Goal: Communication & Community: Connect with others

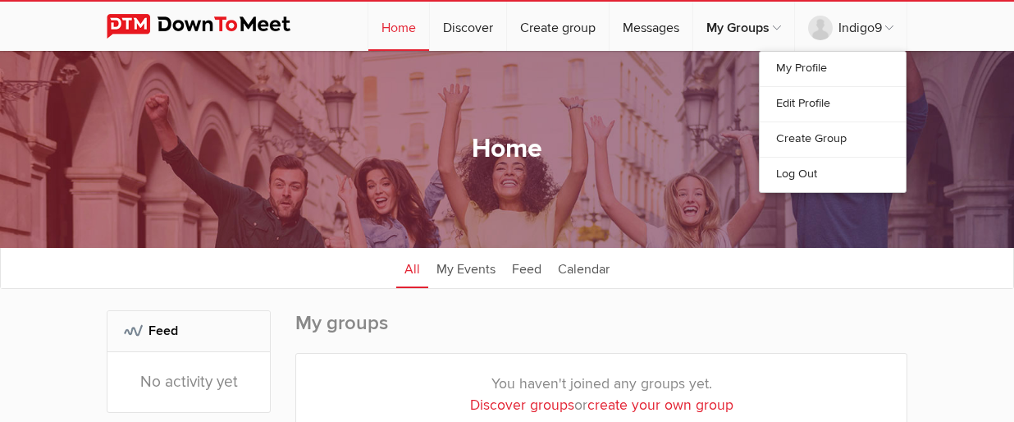
click at [894, 103] on link "Edit Profile" at bounding box center [833, 103] width 146 height 35
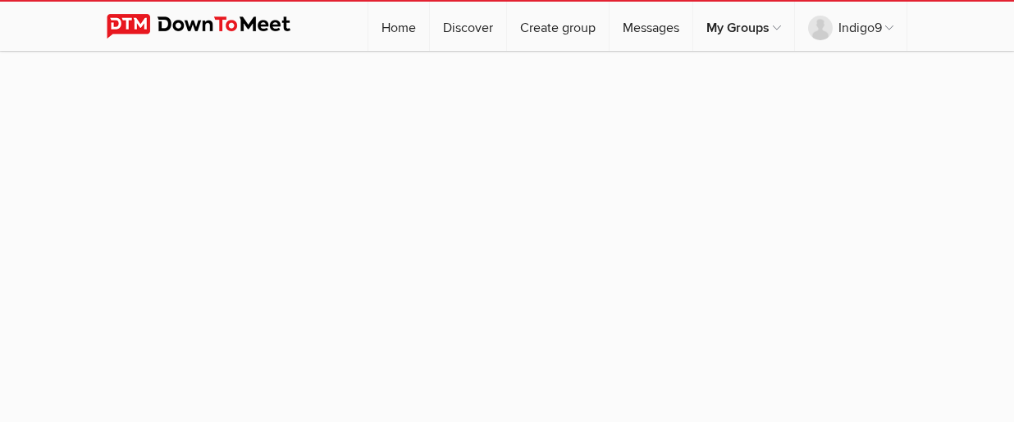
select select
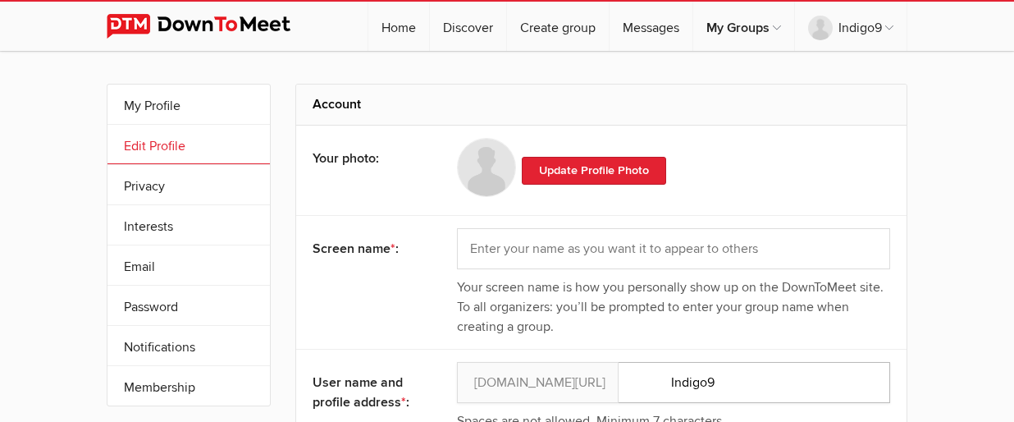
click at [773, 367] on input "Indigo9" at bounding box center [673, 382] width 433 height 41
click at [709, 374] on input "Indigo9" at bounding box center [673, 382] width 433 height 41
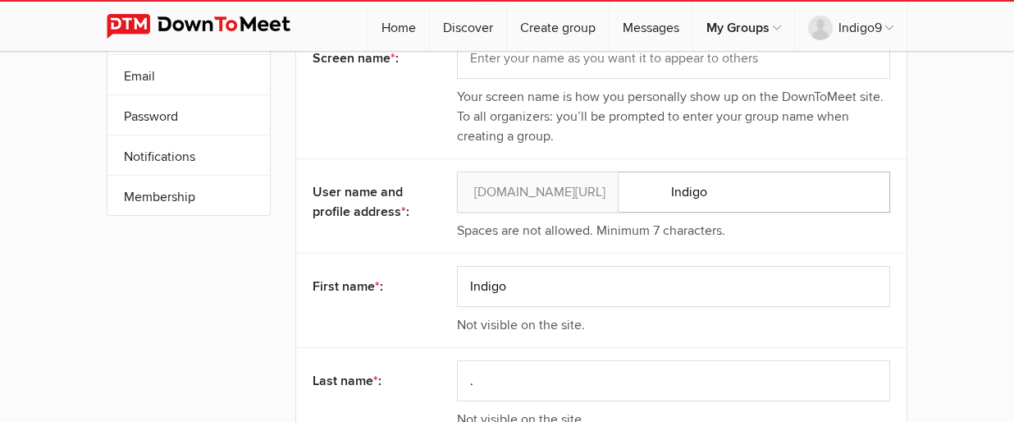
scroll to position [190, 0]
type input "Indigo"
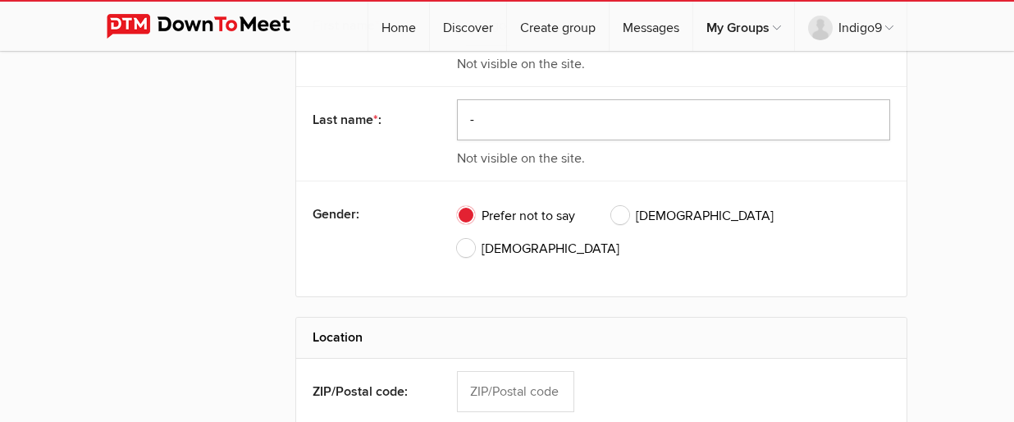
scroll to position [455, 0]
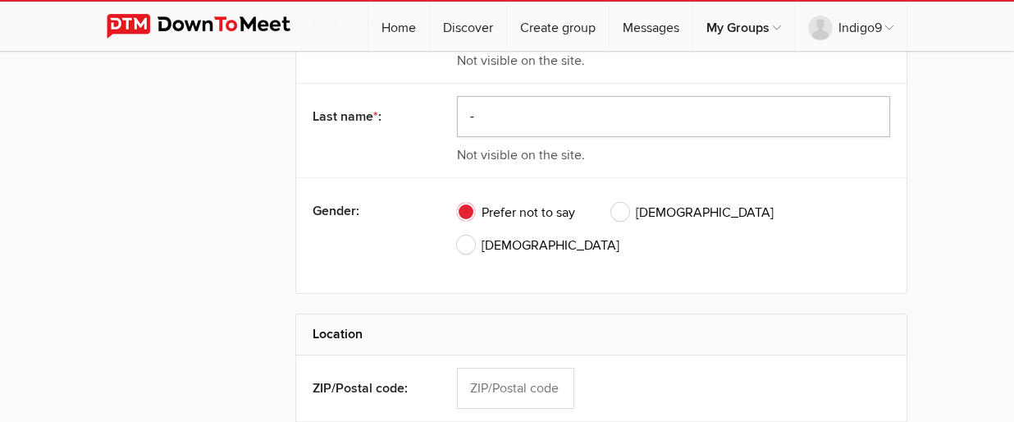
type input "-"
click at [611, 203] on span "[DEMOGRAPHIC_DATA]" at bounding box center [692, 213] width 162 height 20
click at [611, 202] on input "[DEMOGRAPHIC_DATA]" at bounding box center [611, 202] width 1 height 1
radio input "true"
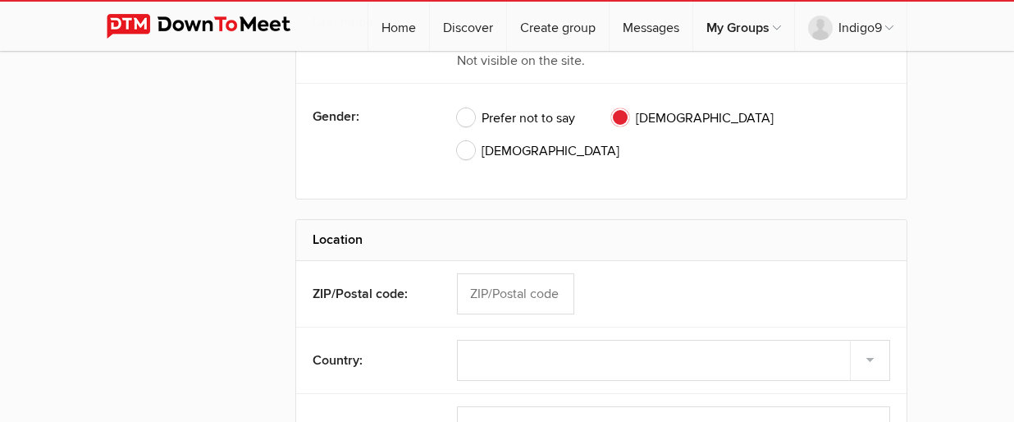
scroll to position [551, 0]
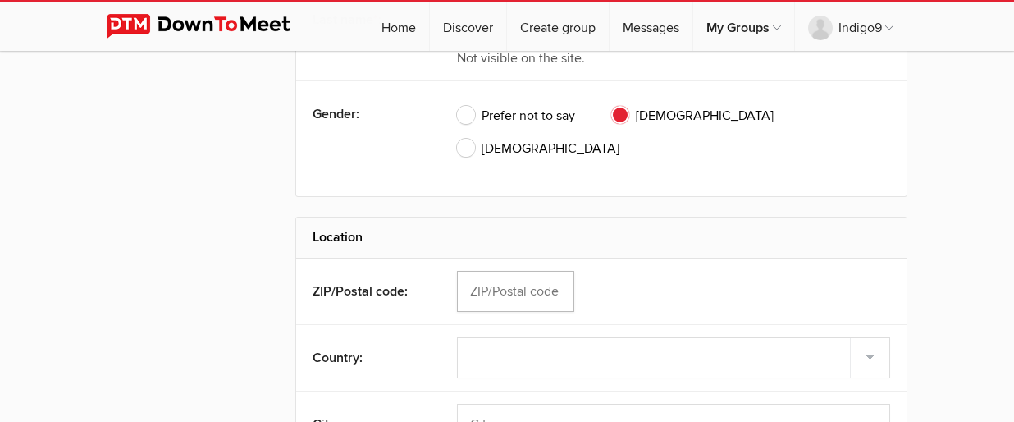
click at [512, 271] on input "text" at bounding box center [515, 291] width 117 height 41
type input "80003"
select select "[GEOGRAPHIC_DATA]"
type input "Arvada"
select select "CO"
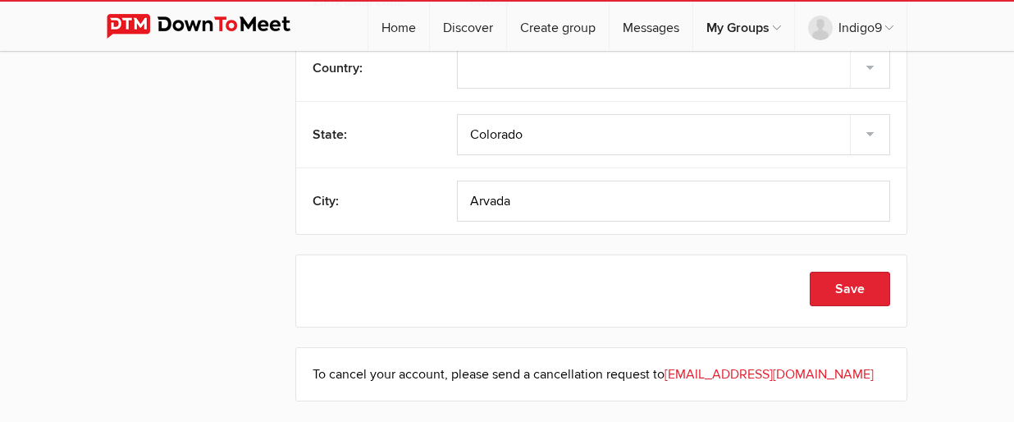
scroll to position [842, 0]
click at [890, 271] on button "Save" at bounding box center [850, 288] width 80 height 34
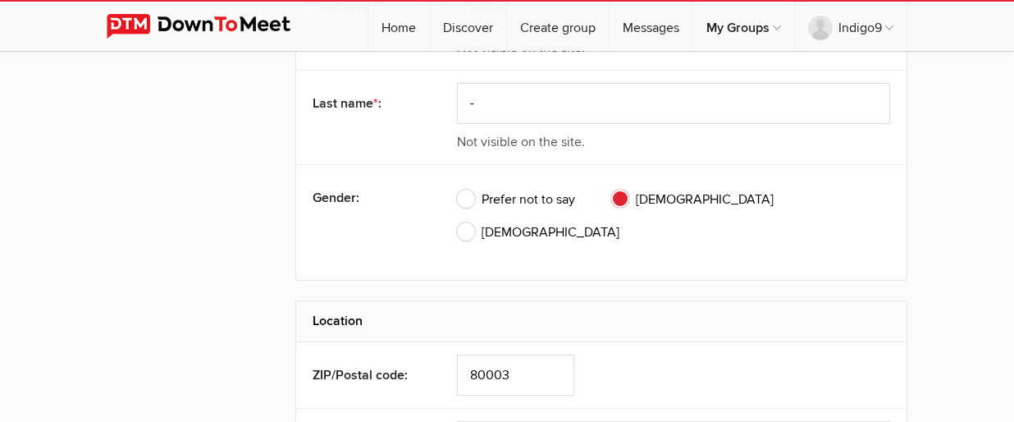
scroll to position [196, 0]
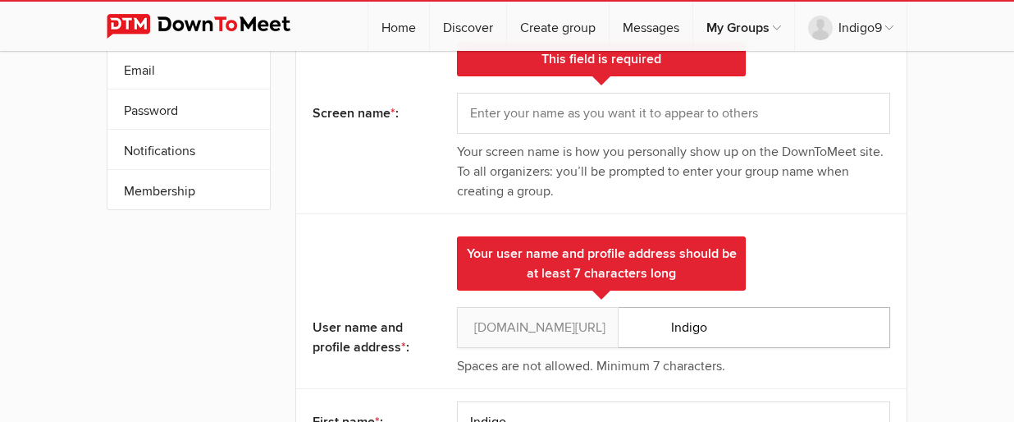
click at [691, 307] on input "Indigo" at bounding box center [673, 327] width 433 height 41
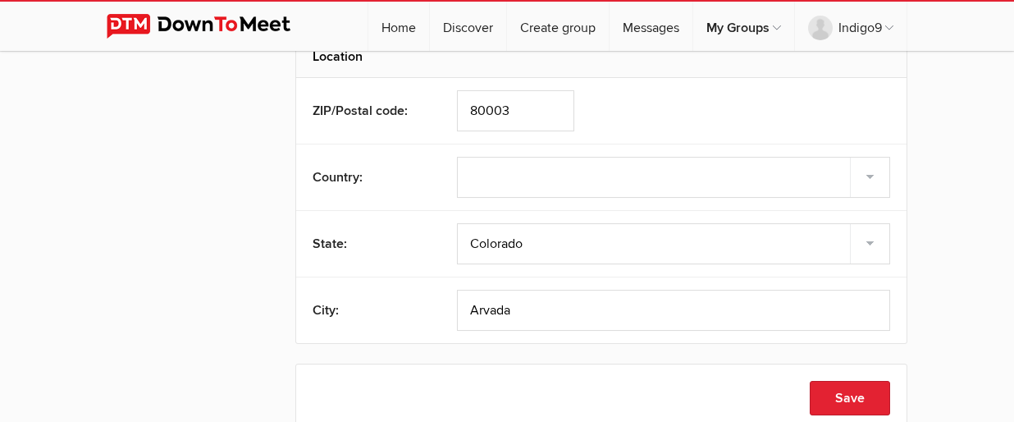
scroll to position [880, 0]
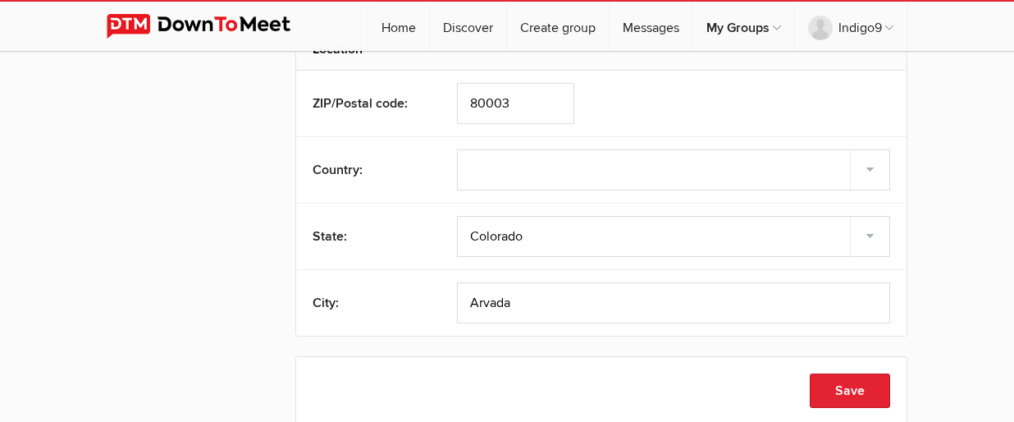
type input "Indigos"
click at [890, 373] on button "Save" at bounding box center [850, 390] width 80 height 34
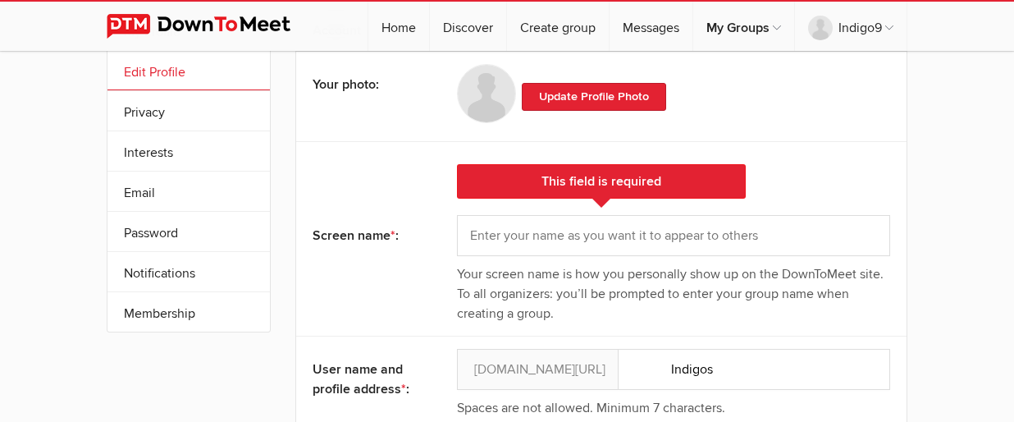
scroll to position [72, 0]
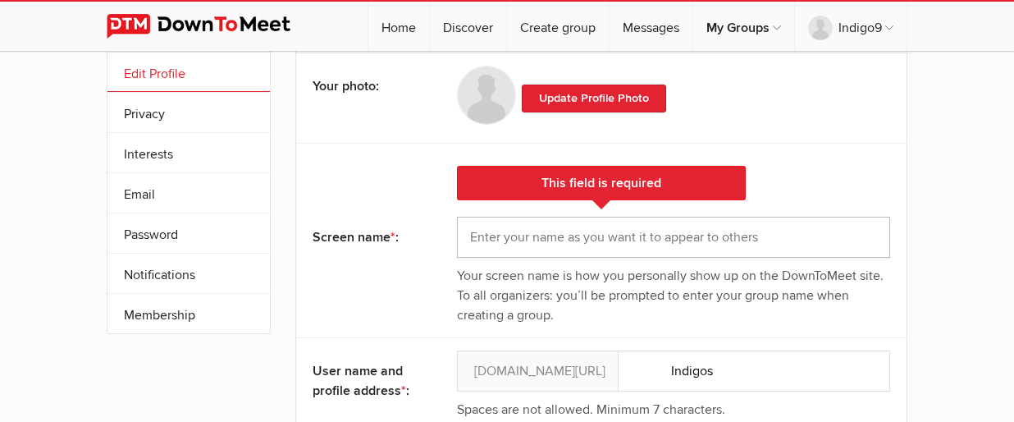
click at [670, 236] on input "text" at bounding box center [673, 237] width 433 height 41
click at [573, 237] on input "Indi" at bounding box center [673, 237] width 433 height 41
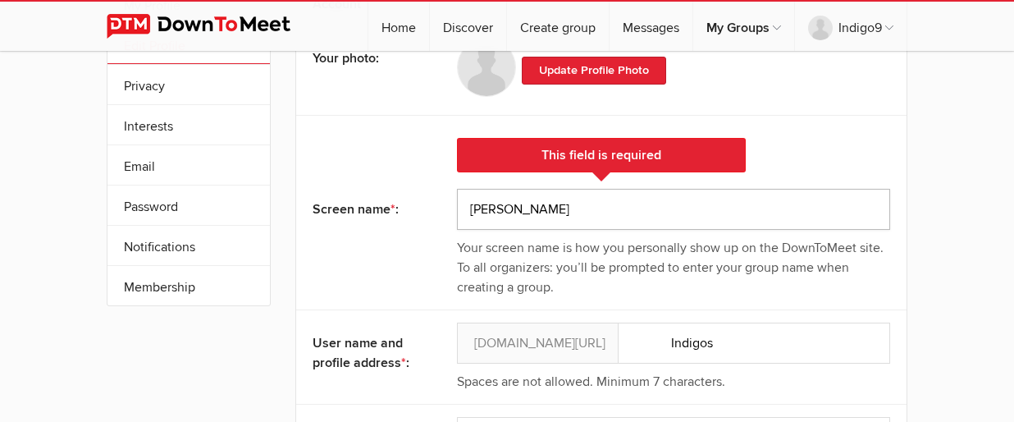
scroll to position [99, 0]
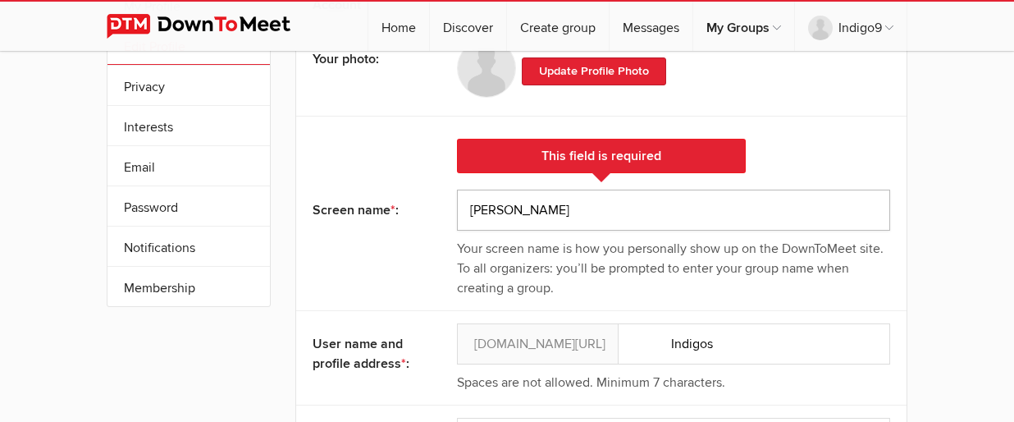
click at [482, 204] on input "[PERSON_NAME]" at bounding box center [673, 210] width 433 height 41
click at [483, 206] on input "Indigo S" at bounding box center [673, 210] width 433 height 41
type input "Indigo Star"
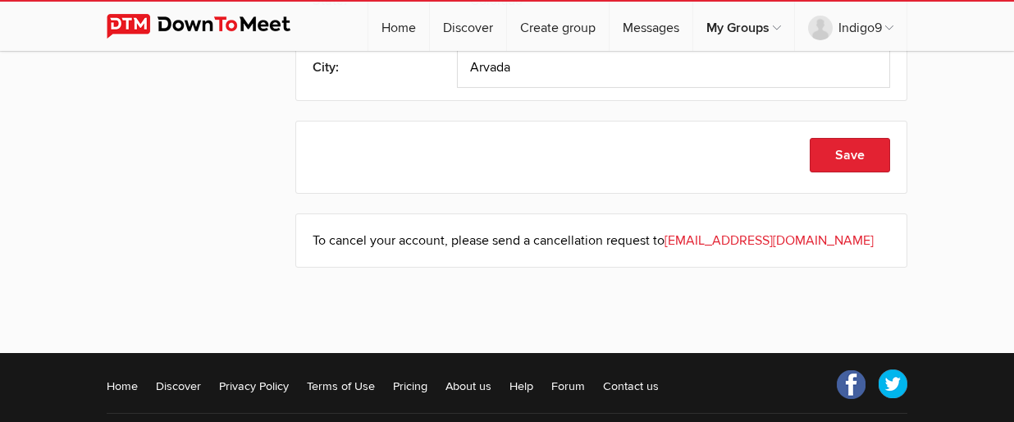
scroll to position [1036, 0]
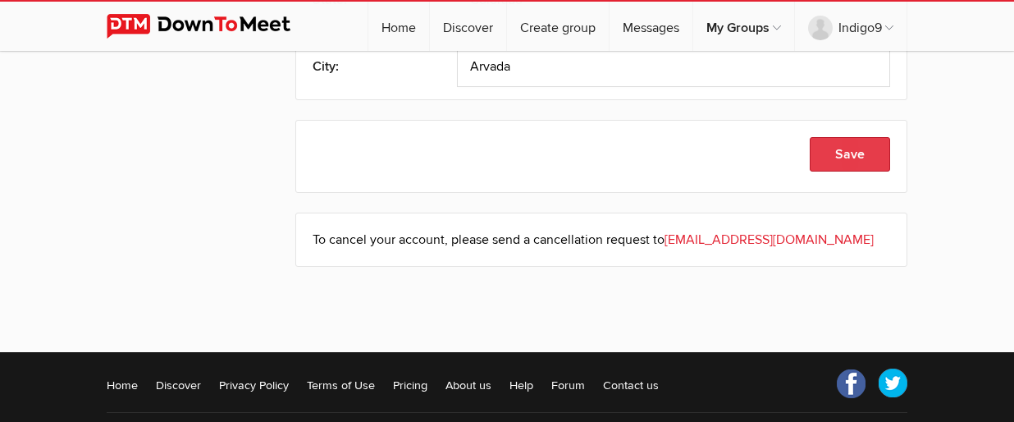
click at [890, 137] on button "Save" at bounding box center [850, 154] width 80 height 34
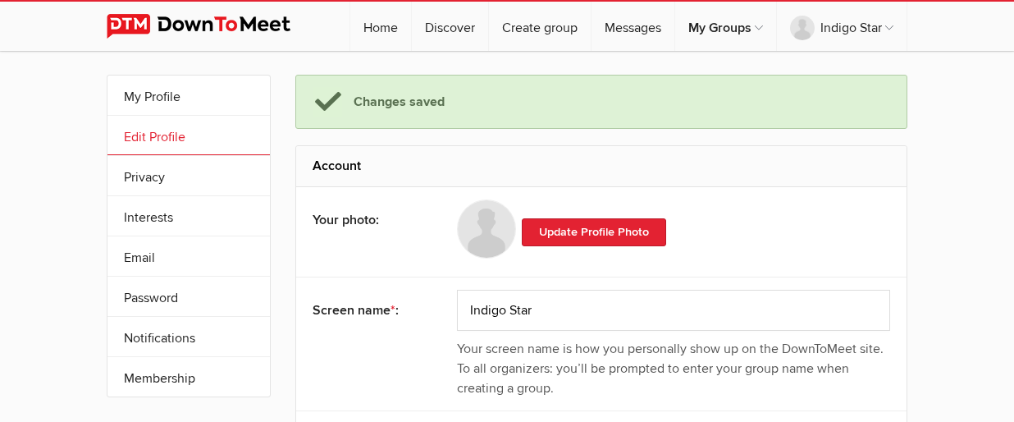
scroll to position [0, 0]
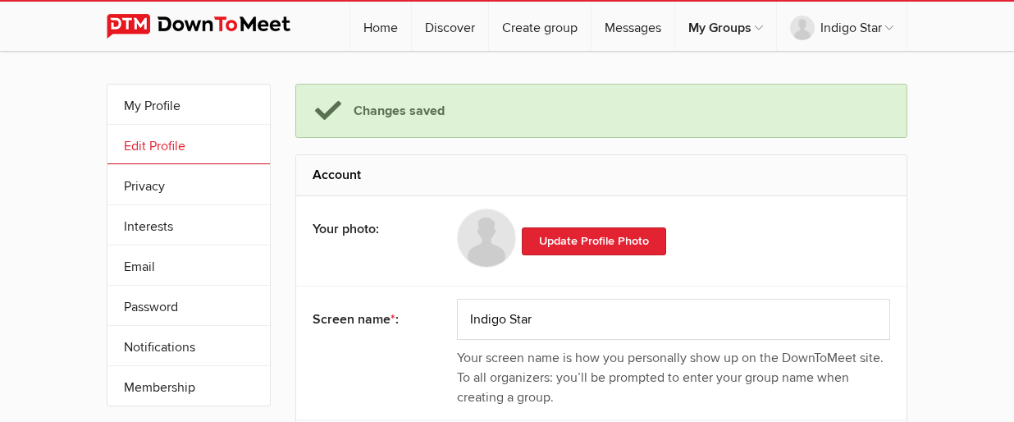
click at [107, 103] on link "My Profile" at bounding box center [188, 104] width 162 height 39
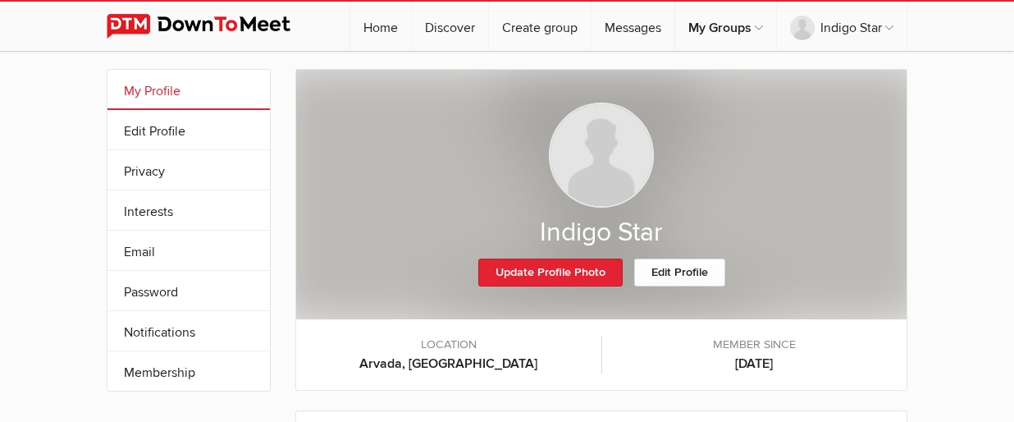
scroll to position [16, 0]
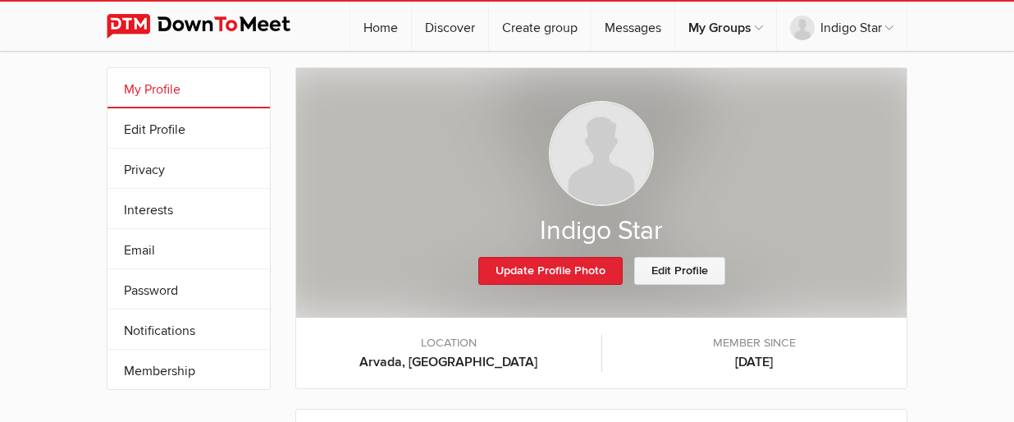
click at [692, 273] on link "Edit Profile" at bounding box center [679, 271] width 91 height 28
select select "[GEOGRAPHIC_DATA]"
select select "CO"
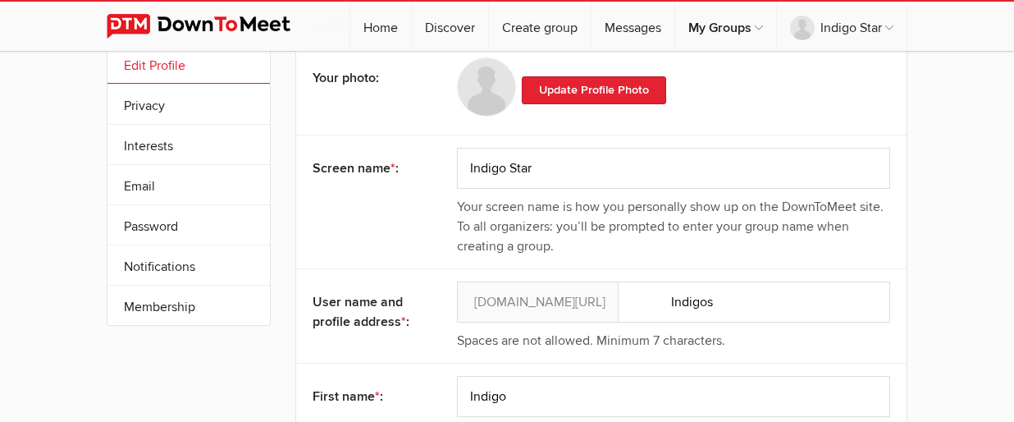
scroll to position [80, 0]
click at [551, 89] on link "Update Profile Photo" at bounding box center [594, 91] width 144 height 28
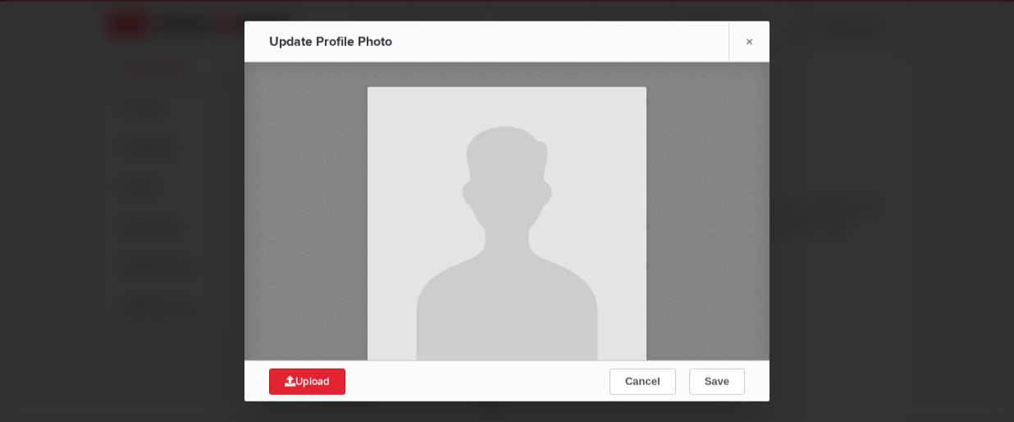
click at [285, 381] on icon at bounding box center [290, 380] width 11 height 11
click at [304, 386] on span "Upload" at bounding box center [307, 380] width 45 height 13
type input "C:\fakepath\Indigo Star.jpg"
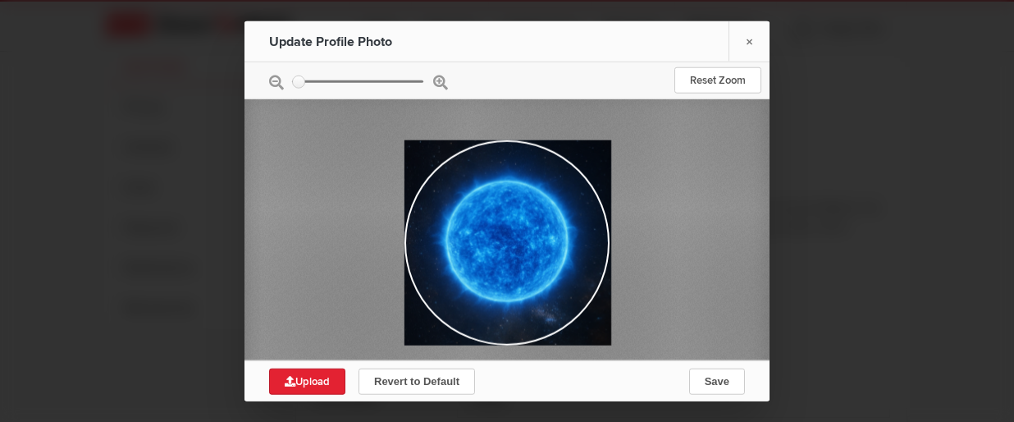
drag, startPoint x: 500, startPoint y: 238, endPoint x: 513, endPoint y: 270, distance: 34.6
click at [513, 270] on div at bounding box center [508, 242] width 207 height 205
drag, startPoint x: 513, startPoint y: 270, endPoint x: 757, endPoint y: 335, distance: 252.2
click at [757, 335] on div at bounding box center [507, 242] width 525 height 295
drag, startPoint x: 496, startPoint y: 224, endPoint x: 569, endPoint y: 318, distance: 118.7
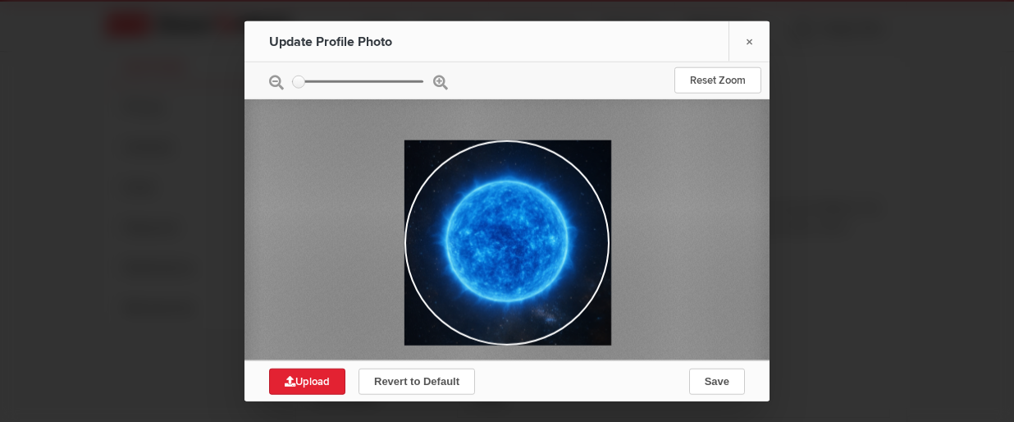
click at [569, 318] on div at bounding box center [508, 242] width 207 height 205
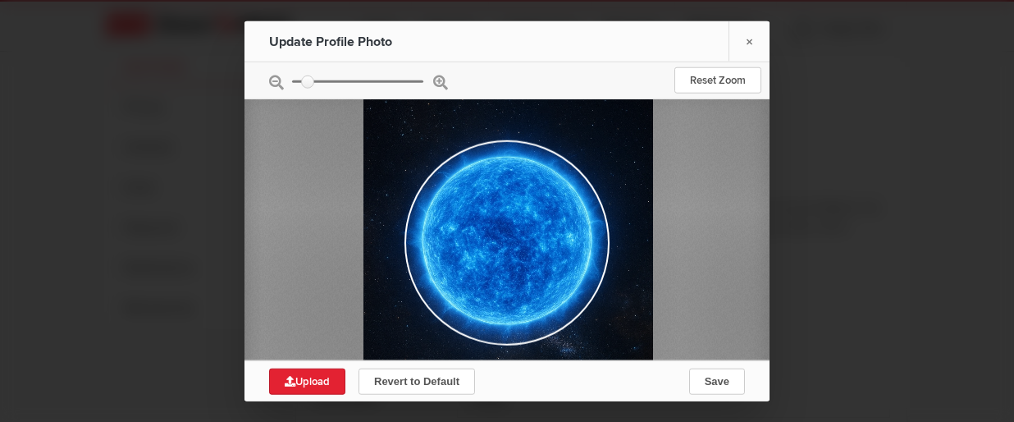
drag, startPoint x: 322, startPoint y: 81, endPoint x: 308, endPoint y: 81, distance: 13.9
click at [308, 81] on input "zoom" at bounding box center [357, 81] width 131 height 2
drag, startPoint x: 307, startPoint y: 80, endPoint x: 271, endPoint y: 78, distance: 36.1
drag, startPoint x: 271, startPoint y: 78, endPoint x: 364, endPoint y: 55, distance: 96.3
click at [364, 55] on div "Update Profile Photo" at bounding box center [359, 41] width 181 height 41
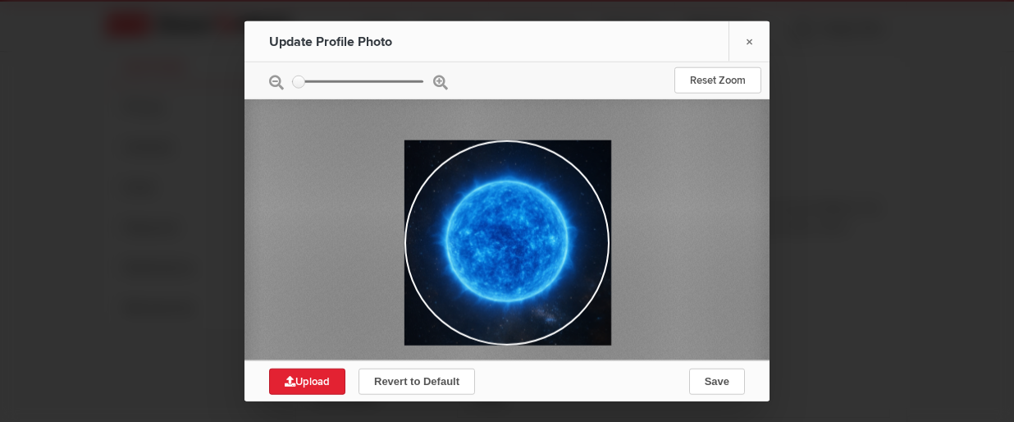
drag, startPoint x: 307, startPoint y: 80, endPoint x: 249, endPoint y: 93, distance: 59.5
type input "0.2483"
click at [292, 82] on input "zoom" at bounding box center [357, 81] width 131 height 2
click at [727, 378] on span "Save" at bounding box center [717, 380] width 25 height 12
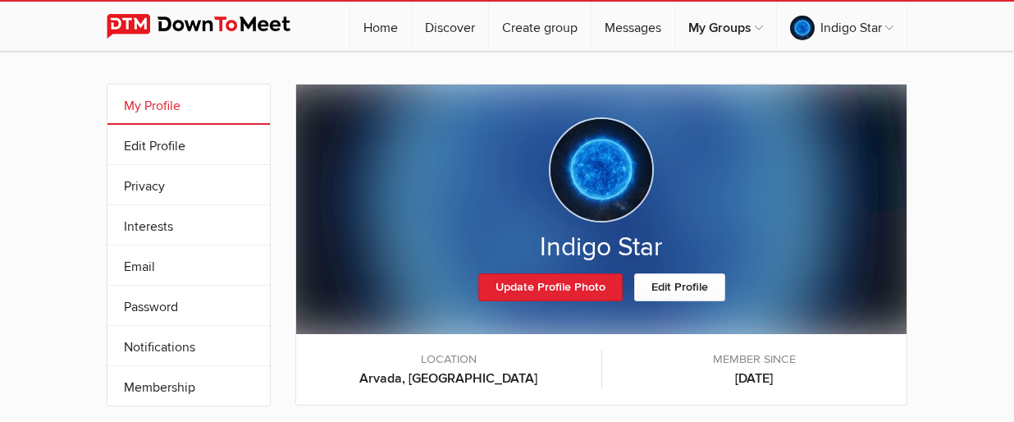
select select "[GEOGRAPHIC_DATA]"
select select "CO"
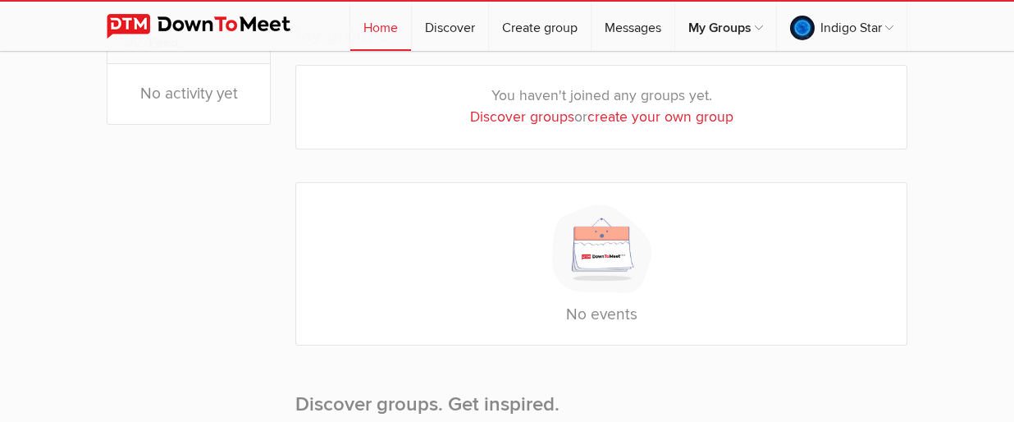
scroll to position [290, 0]
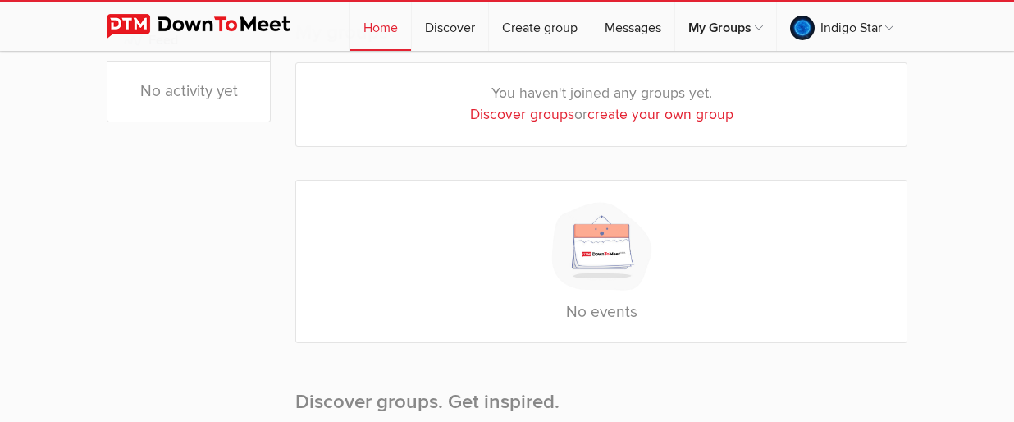
click at [673, 114] on link "create your own group" at bounding box center [661, 114] width 146 height 17
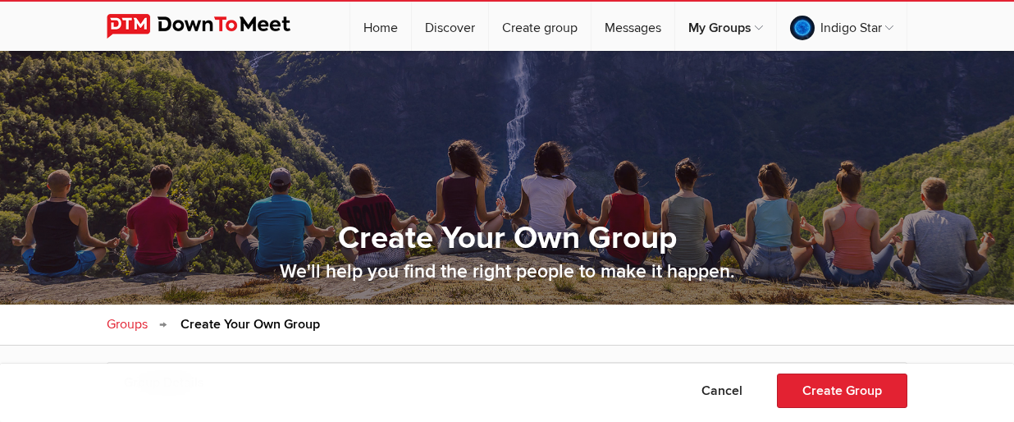
select select "[GEOGRAPHIC_DATA]"
type input "Arvada"
type input "80003"
select select "CO"
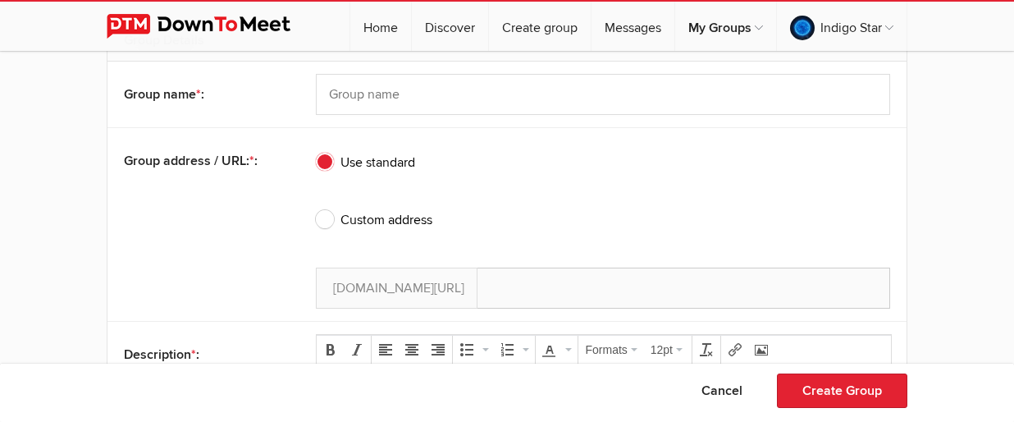
scroll to position [343, 0]
click at [316, 214] on span "Custom address" at bounding box center [374, 219] width 117 height 20
click at [315, 209] on input "Custom address" at bounding box center [315, 208] width 1 height 1
radio input "true"
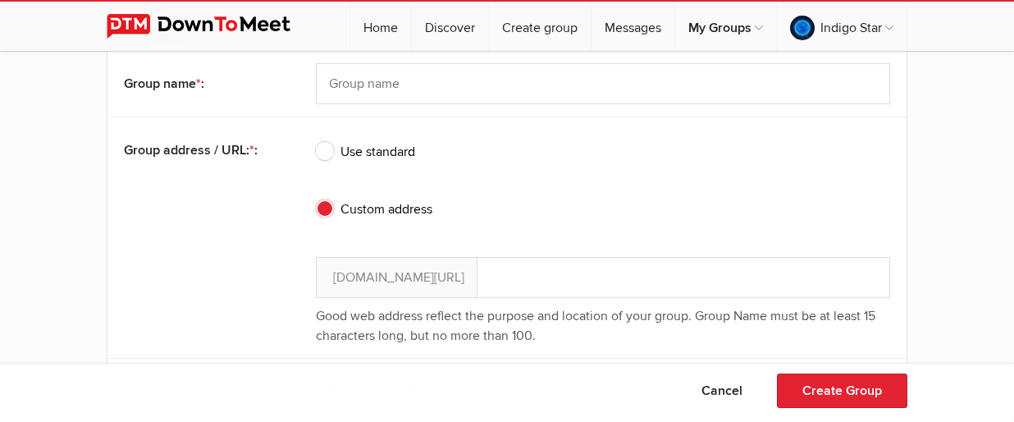
scroll to position [353, 0]
click at [461, 276] on input "text" at bounding box center [603, 277] width 575 height 41
click at [494, 277] on input "Indi" at bounding box center [603, 277] width 575 height 41
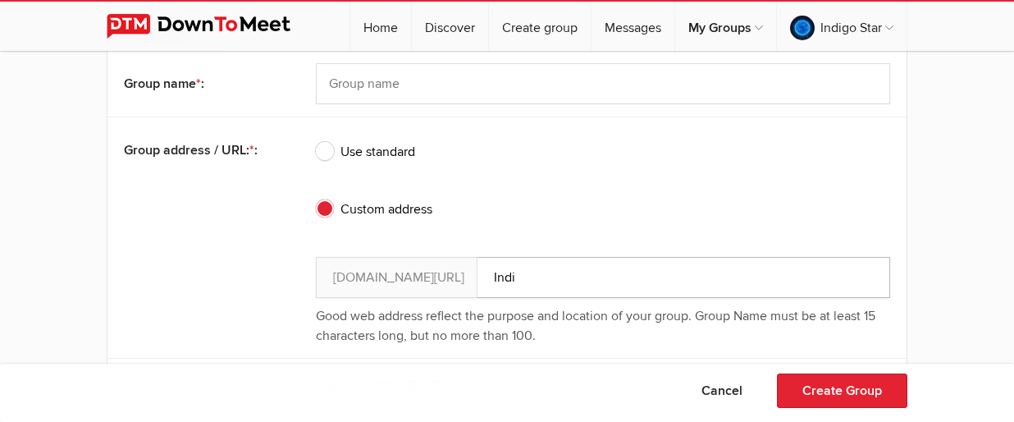
click at [494, 276] on input "Indi" at bounding box center [603, 277] width 575 height 41
click at [456, 280] on input "Srarseed-Indigo-meetup" at bounding box center [603, 277] width 575 height 41
click at [605, 278] on input "Starseed-Indigo-meetup" at bounding box center [603, 277] width 575 height 41
click at [631, 286] on input "Starseed-Indigo-meetupD" at bounding box center [603, 277] width 575 height 41
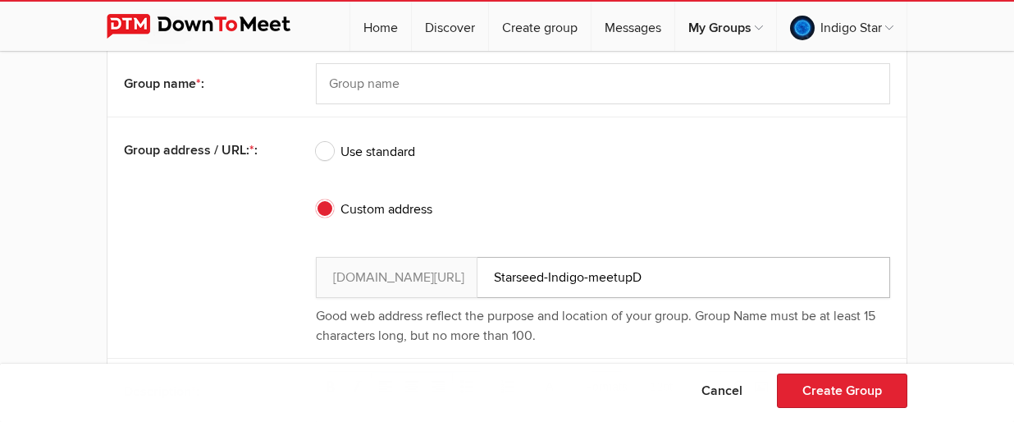
click at [625, 280] on input "Starseed-Indigo-meetupD" at bounding box center [603, 277] width 575 height 41
click at [624, 281] on input "Starseed-Indigo-meetupD" at bounding box center [603, 277] width 575 height 41
click at [448, 281] on input "Starseed-Indigo-meetup" at bounding box center [603, 277] width 575 height 41
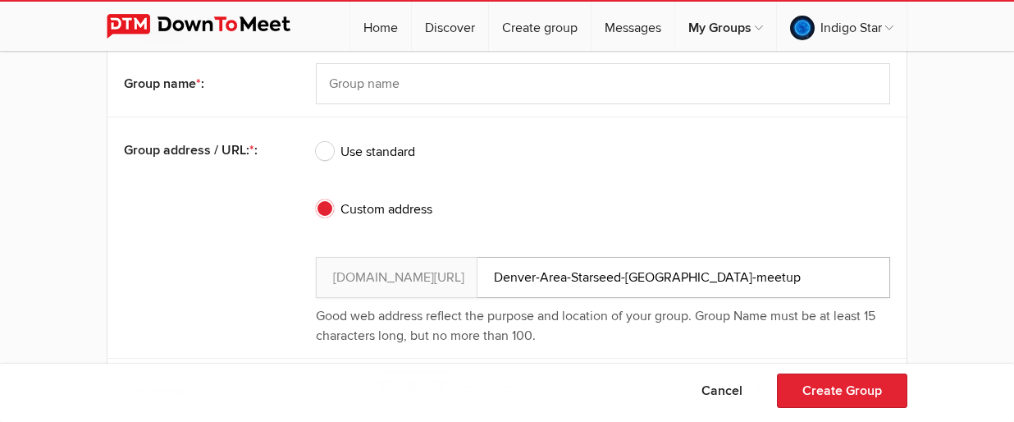
click at [650, 272] on input "Denver-Area-Starseed-[GEOGRAPHIC_DATA]-meetup" at bounding box center [603, 277] width 575 height 41
click at [586, 275] on input "Denver-Area-Starseeds-Indigos" at bounding box center [603, 277] width 575 height 41
drag, startPoint x: 528, startPoint y: 278, endPoint x: 487, endPoint y: 280, distance: 40.2
click at [487, 280] on input "Denver-Area-Starseeds-and-Indigos" at bounding box center [603, 277] width 575 height 41
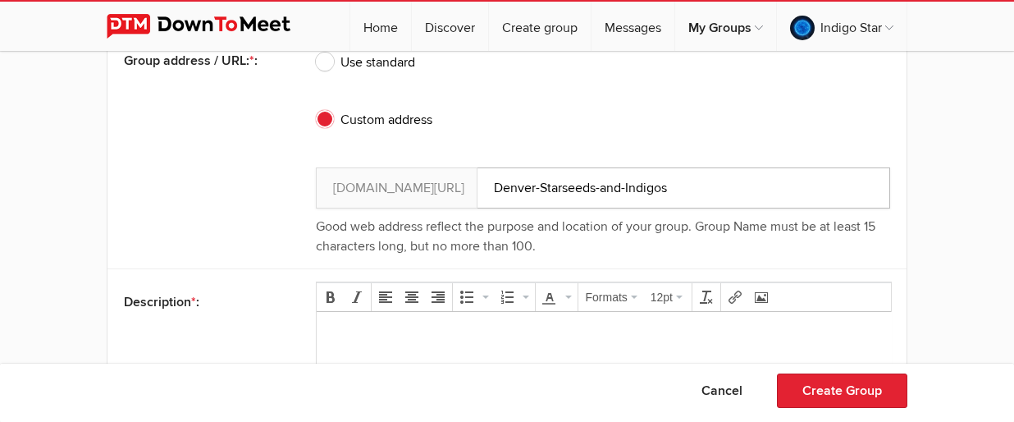
scroll to position [448, 0]
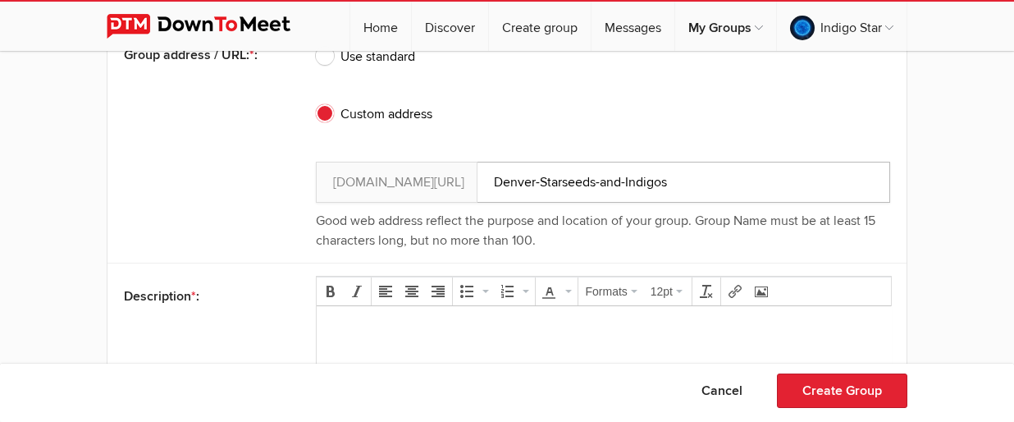
type input "Denver-Starseeds-and-Indigos"
click at [513, 343] on body at bounding box center [603, 356] width 562 height 74
